Goal: Register for event/course

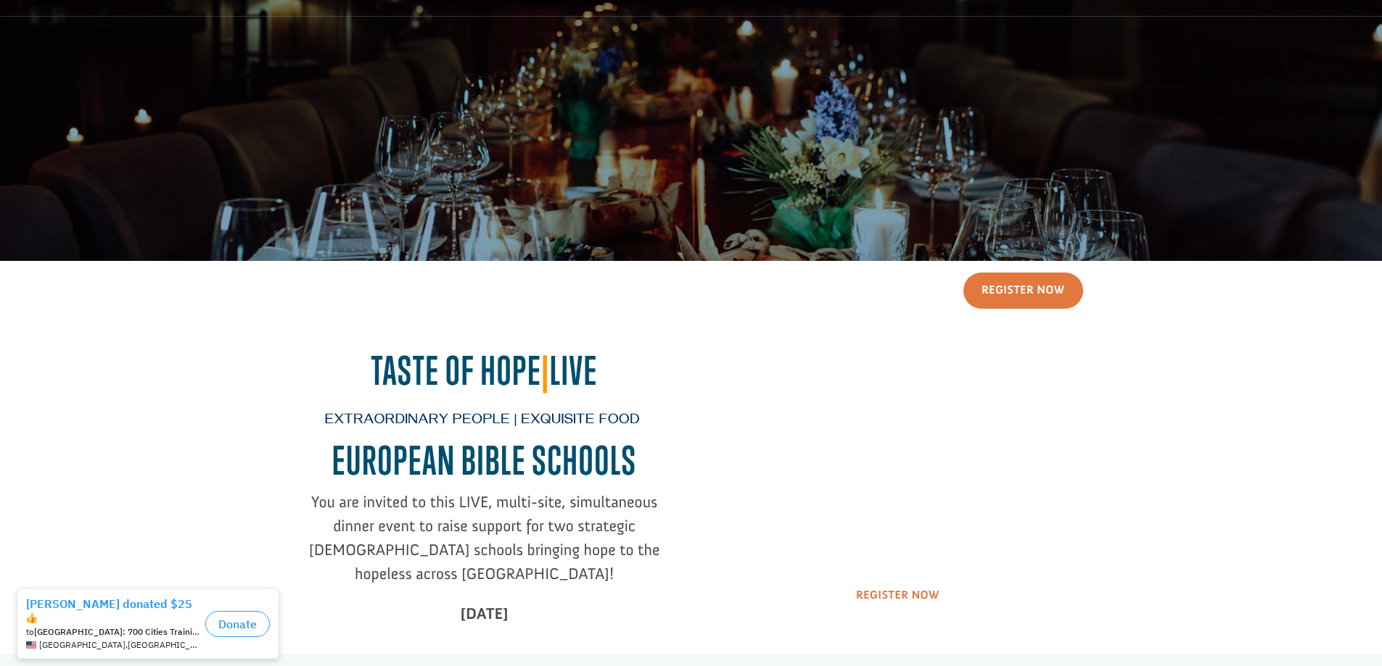
click at [905, 595] on link "Register Now" at bounding box center [898, 595] width 120 height 37
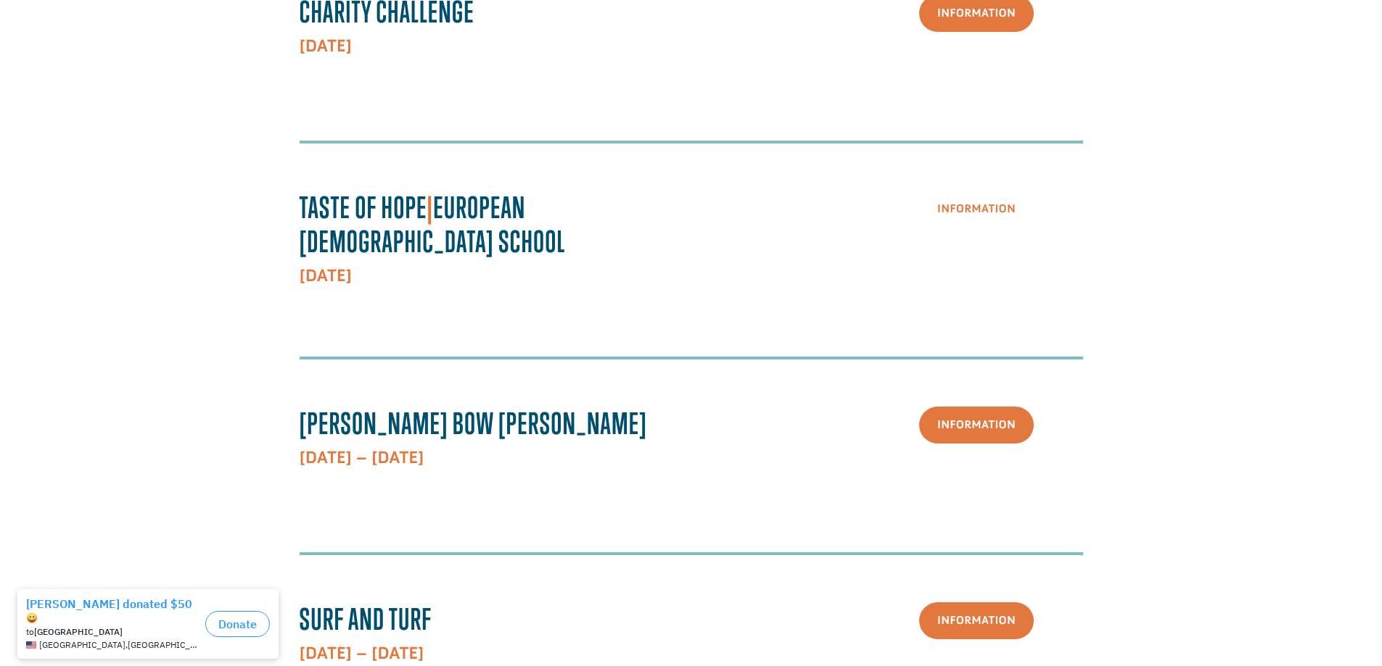
click at [971, 204] on link "Information" at bounding box center [976, 209] width 115 height 37
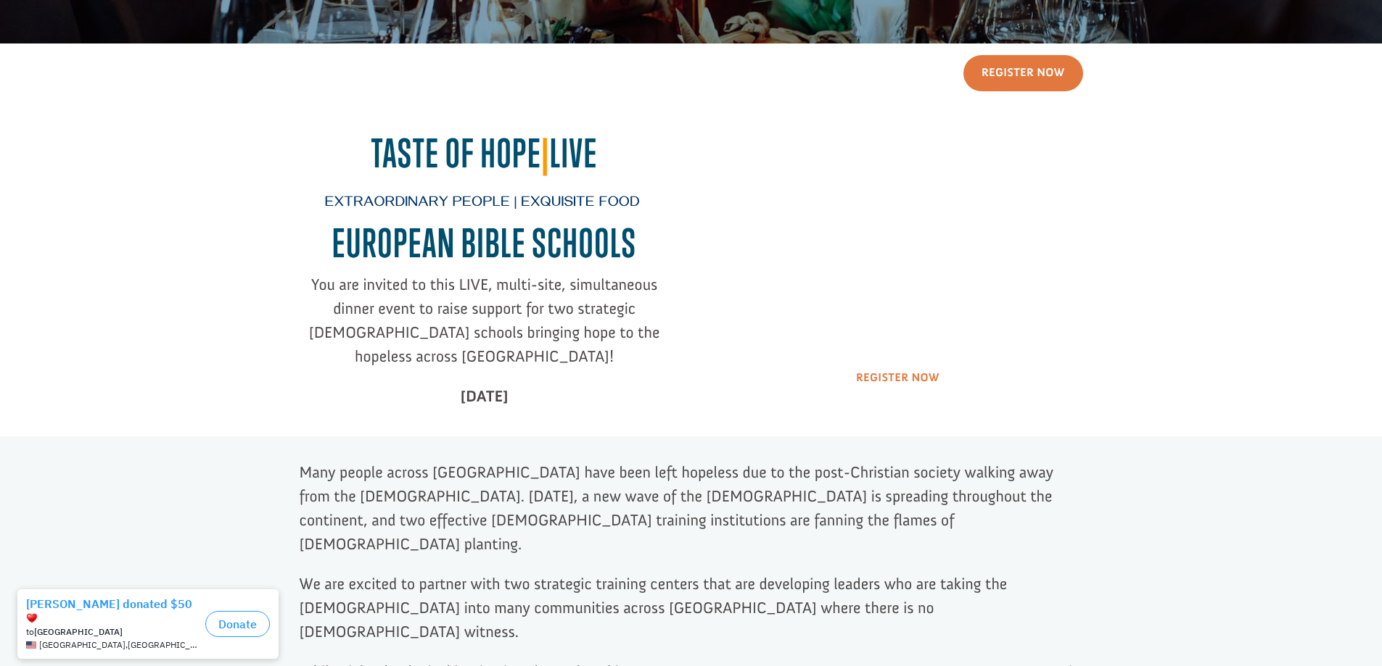
click at [897, 383] on link "Register Now" at bounding box center [898, 378] width 120 height 37
